Goal: Task Accomplishment & Management: Manage account settings

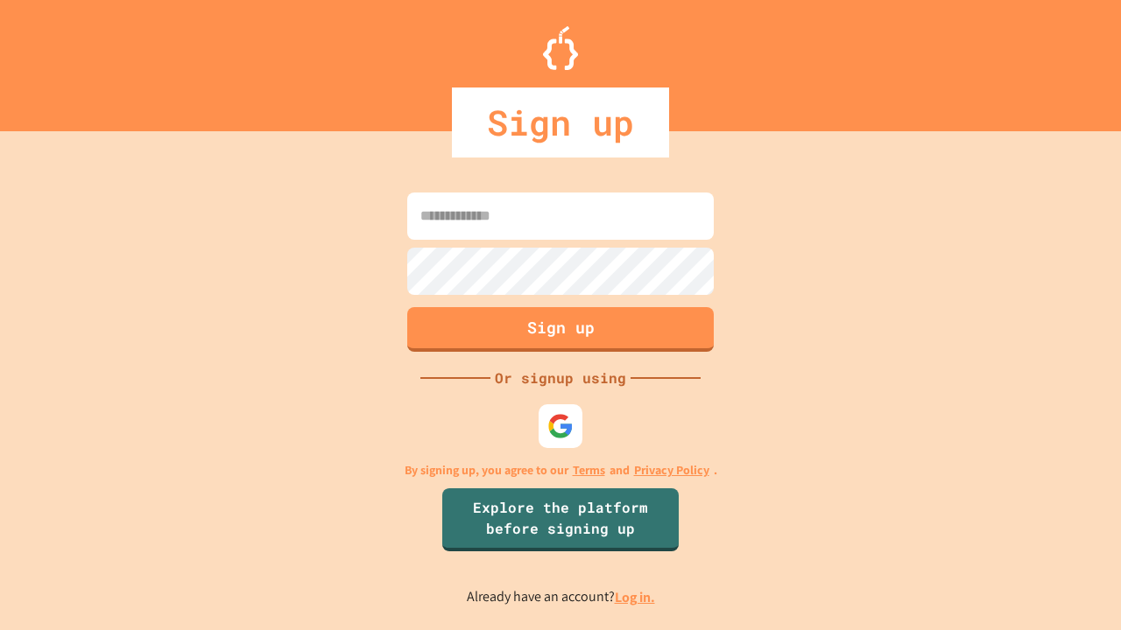
click at [636, 597] on link "Log in." at bounding box center [635, 597] width 40 height 18
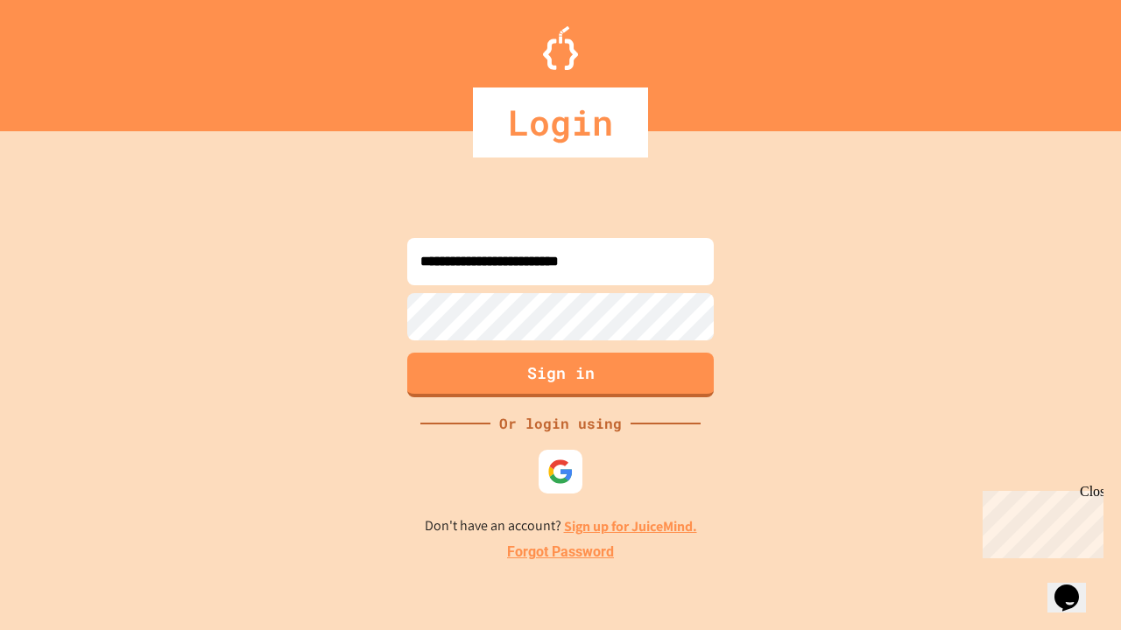
type input "**********"
